Goal: Transaction & Acquisition: Download file/media

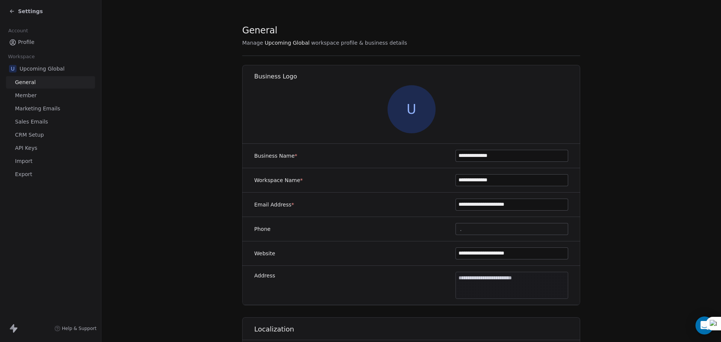
click at [20, 8] on span "Settings" at bounding box center [30, 12] width 25 height 8
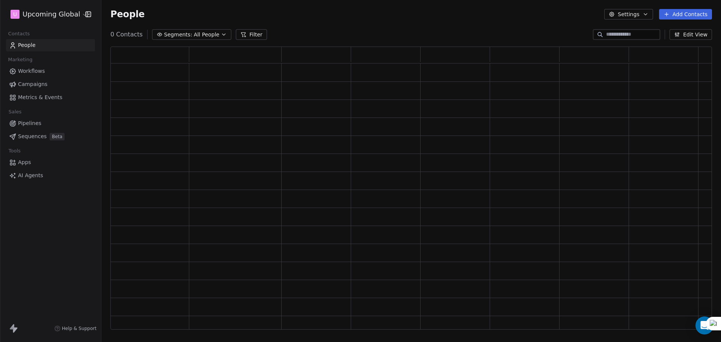
scroll to position [277, 596]
click at [200, 36] on span "All People" at bounding box center [207, 35] width 26 height 8
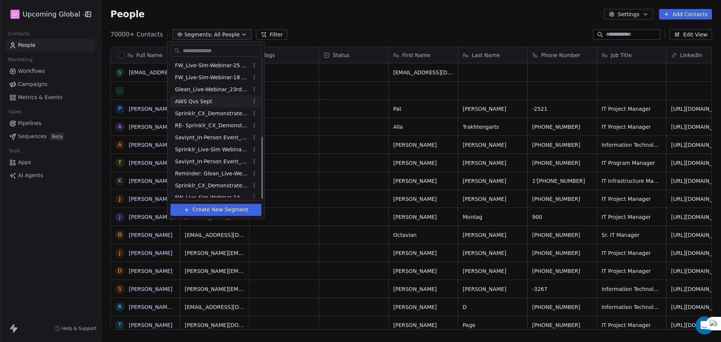
scroll to position [175, 0]
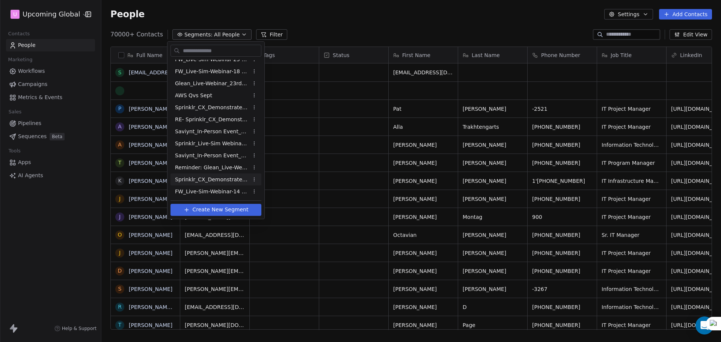
click at [192, 183] on span "Sprinklr_CX_Demonstrate_Reg_Drive_[DATE]" at bounding box center [212, 180] width 74 height 8
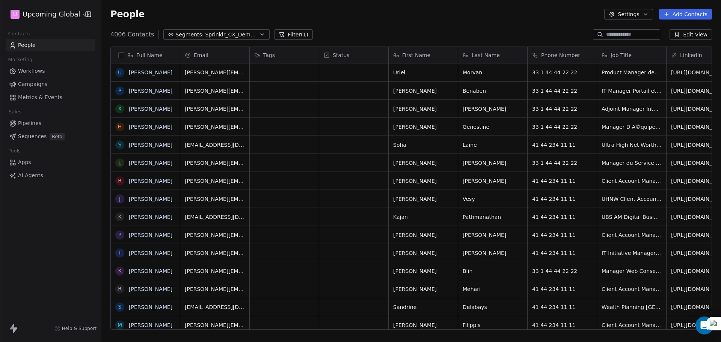
scroll to position [295, 614]
click at [218, 36] on span "Sprinklr_CX_Demonstrate_Reg_Drive_[DATE]" at bounding box center [231, 35] width 53 height 8
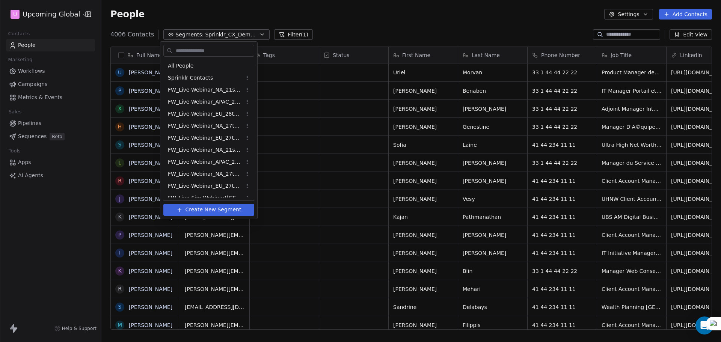
scroll to position [163, 0]
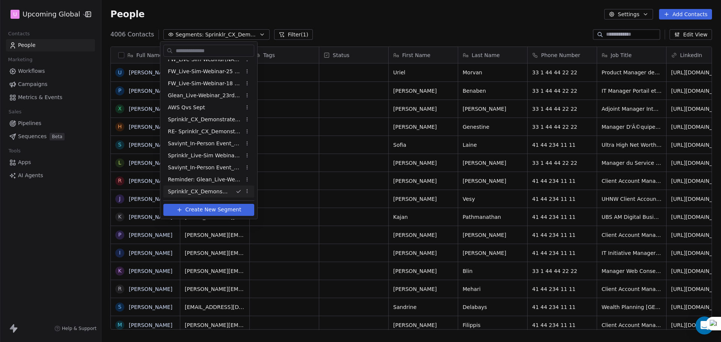
click at [351, 35] on html "U Upcoming Global Contacts People Marketing Workflows Campaigns Metrics & Event…" at bounding box center [360, 171] width 721 height 342
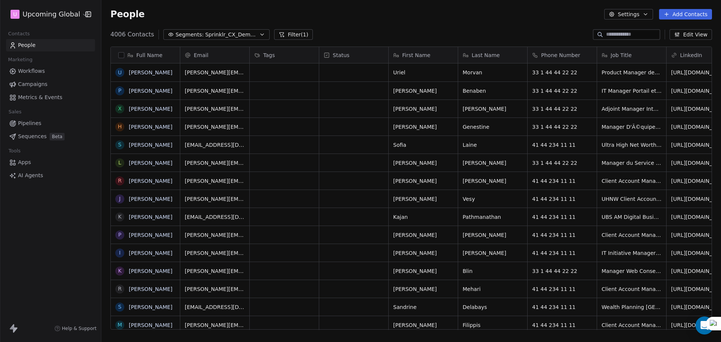
click at [286, 33] on button "Filter (1)" at bounding box center [293, 34] width 39 height 11
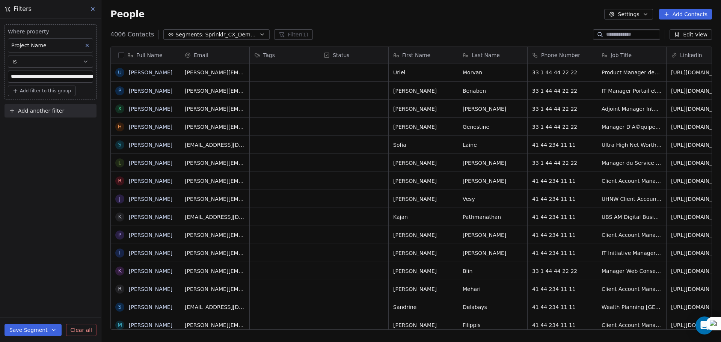
click at [49, 106] on button "Add another filter" at bounding box center [51, 111] width 92 height 14
drag, startPoint x: 41, startPoint y: 137, endPoint x: 43, endPoint y: 125, distance: 12.5
click at [43, 125] on div "Contact properties Contact activity" at bounding box center [50, 134] width 85 height 24
click at [43, 125] on span "Contact properties" at bounding box center [36, 129] width 49 height 8
type input "***"
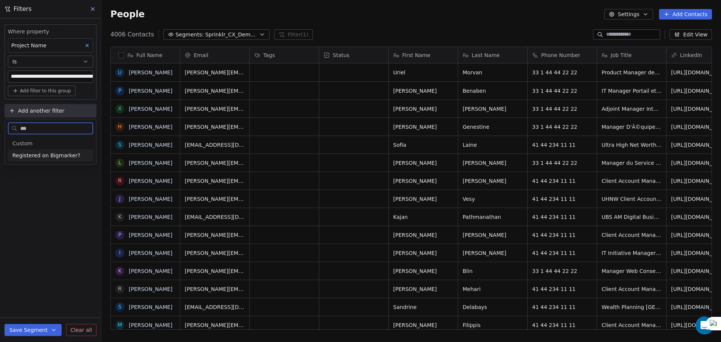
click at [51, 154] on span "Registered on Bigmarker?" at bounding box center [46, 156] width 68 height 8
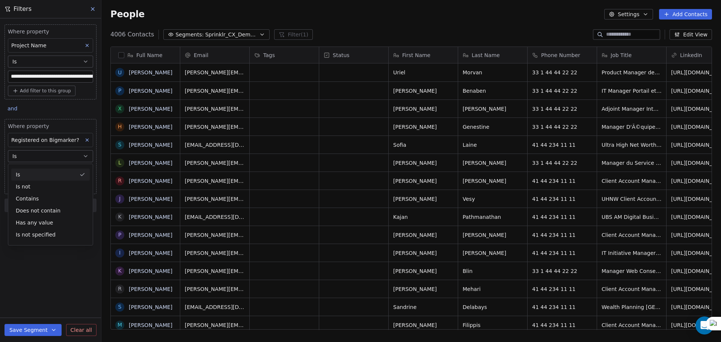
click at [38, 153] on button "Is" at bounding box center [50, 156] width 85 height 12
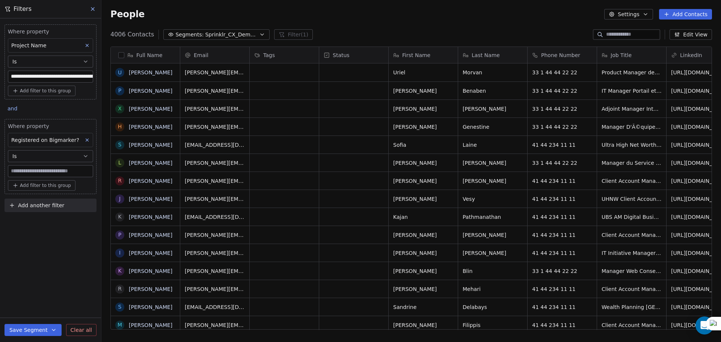
click at [30, 169] on input at bounding box center [50, 171] width 84 height 11
type input "****"
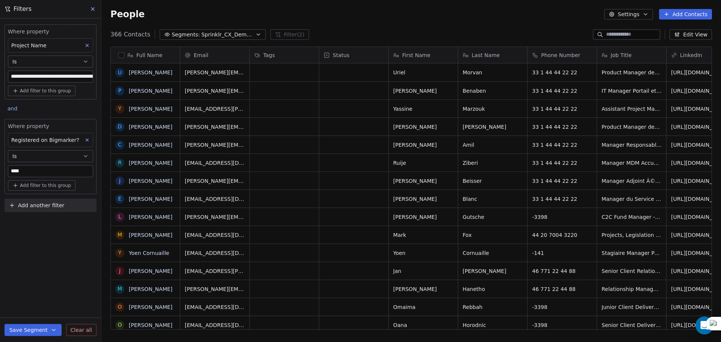
scroll to position [295, 614]
click at [66, 229] on div "**********" at bounding box center [50, 180] width 101 height 324
click at [122, 55] on button "button" at bounding box center [121, 55] width 6 height 6
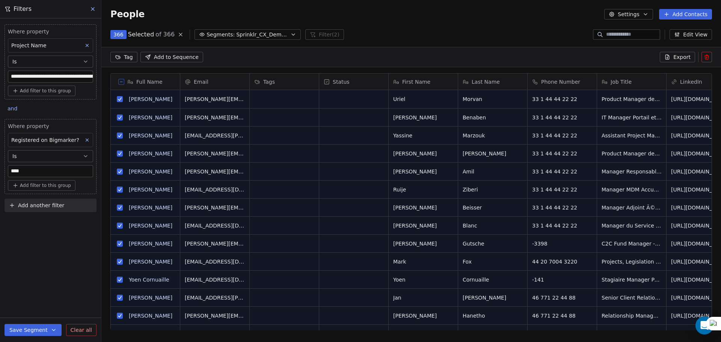
scroll to position [269, 614]
click at [685, 58] on span "Export" at bounding box center [681, 57] width 17 height 8
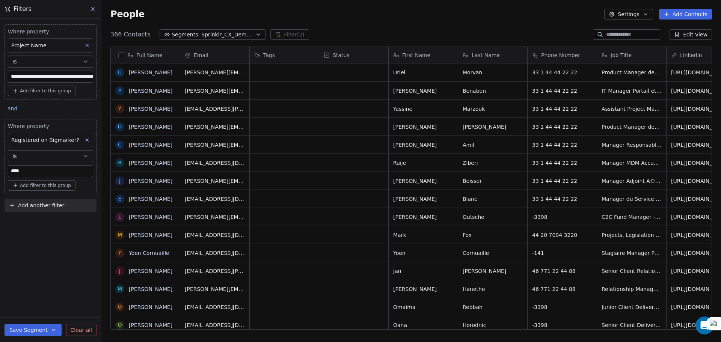
click at [622, 14] on button "Settings" at bounding box center [628, 14] width 48 height 11
click at [628, 65] on span "Export" at bounding box center [633, 67] width 17 height 8
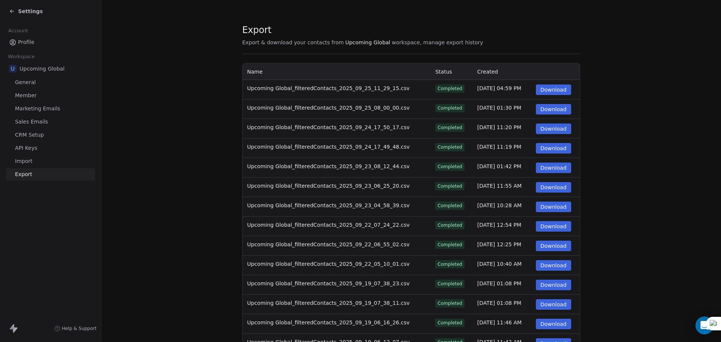
click at [547, 93] on button "Download" at bounding box center [553, 89] width 35 height 11
